Goal: Information Seeking & Learning: Learn about a topic

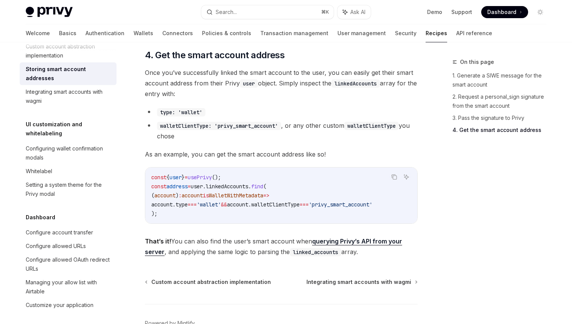
scroll to position [1099, 0]
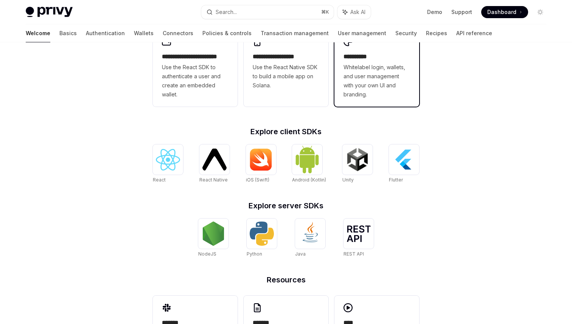
scroll to position [274, 0]
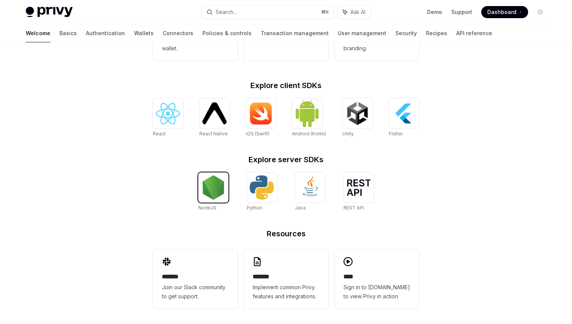
click at [212, 197] on img at bounding box center [213, 187] width 24 height 24
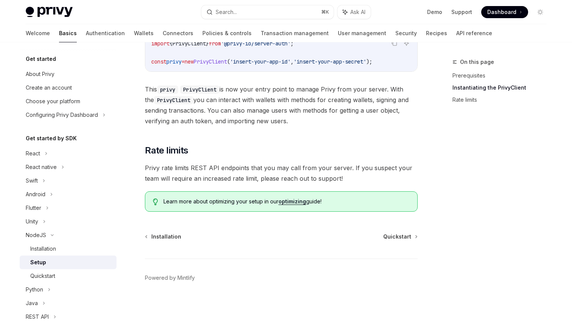
scroll to position [187, 0]
click at [335, 141] on div "​ Prerequisites Before you begin: Get your Privy app ID and app secret from the…" at bounding box center [281, 60] width 273 height 304
click at [391, 237] on span "Quickstart" at bounding box center [397, 237] width 28 height 8
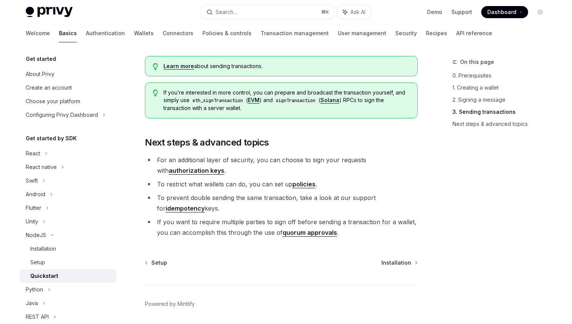
scroll to position [809, 0]
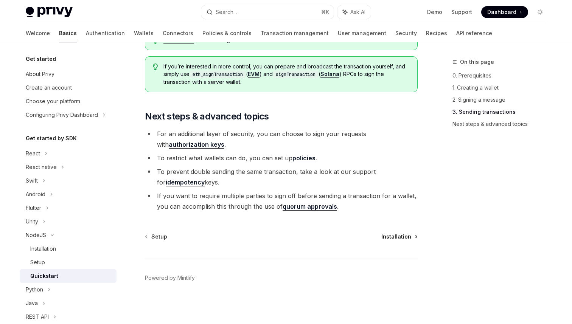
click at [398, 233] on span "Installation" at bounding box center [396, 237] width 30 height 8
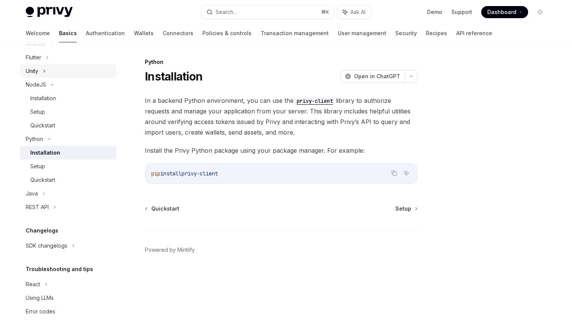
scroll to position [160, 0]
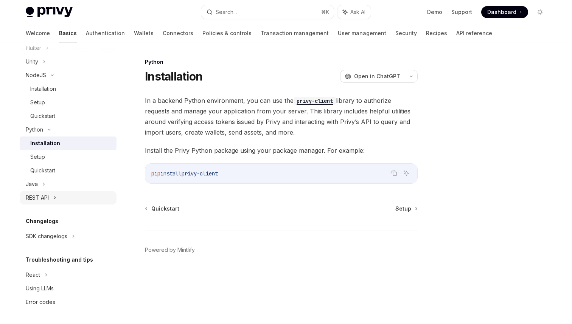
click at [50, 197] on div "REST API" at bounding box center [68, 198] width 97 height 14
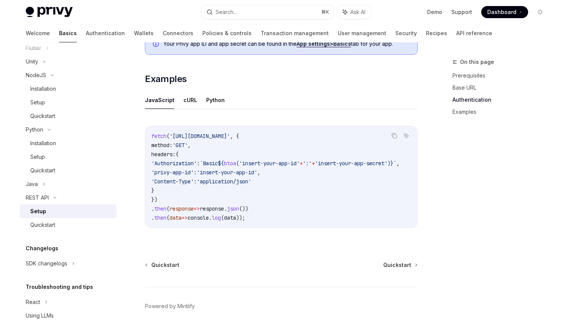
scroll to position [396, 0]
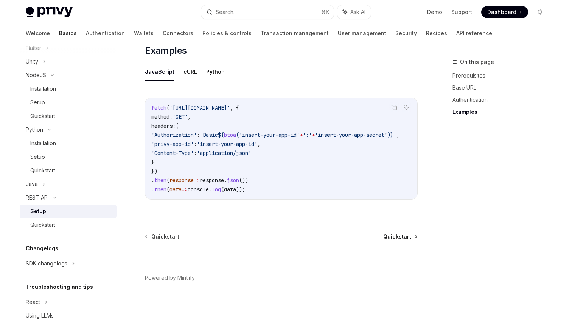
click at [398, 236] on span "Quickstart" at bounding box center [397, 237] width 28 height 8
type textarea "*"
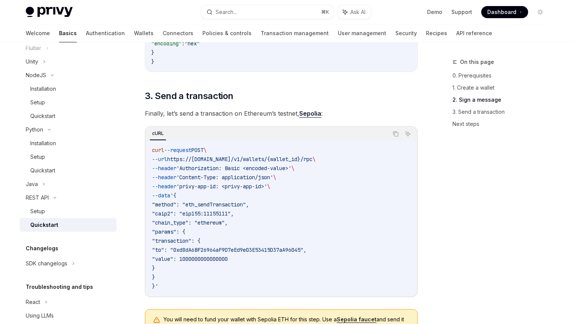
scroll to position [664, 0]
